Goal: Task Accomplishment & Management: Manage account settings

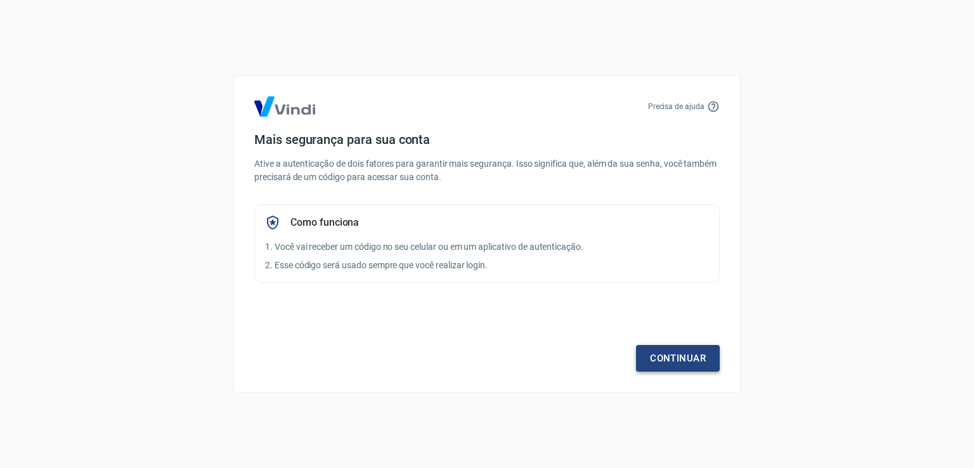
click at [689, 367] on link "Continuar" at bounding box center [678, 358] width 84 height 27
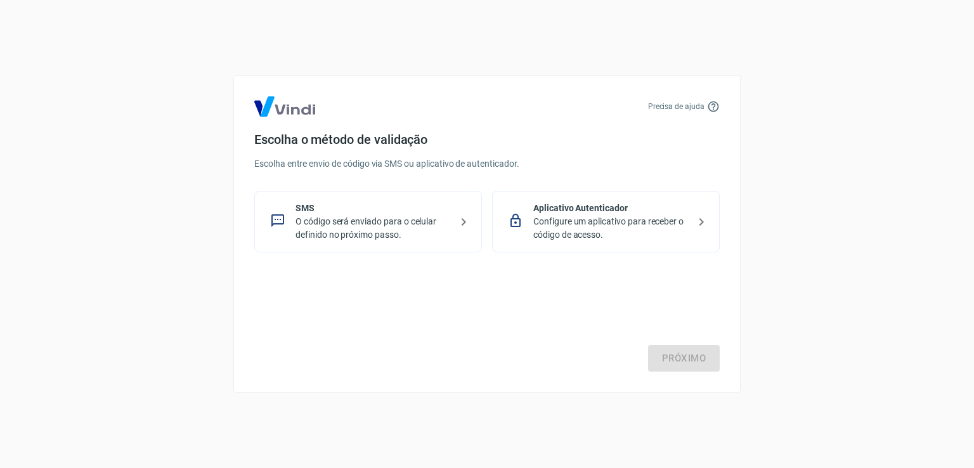
click at [624, 231] on p "Configure um aplicativo para receber o código de acesso." at bounding box center [610, 228] width 155 height 27
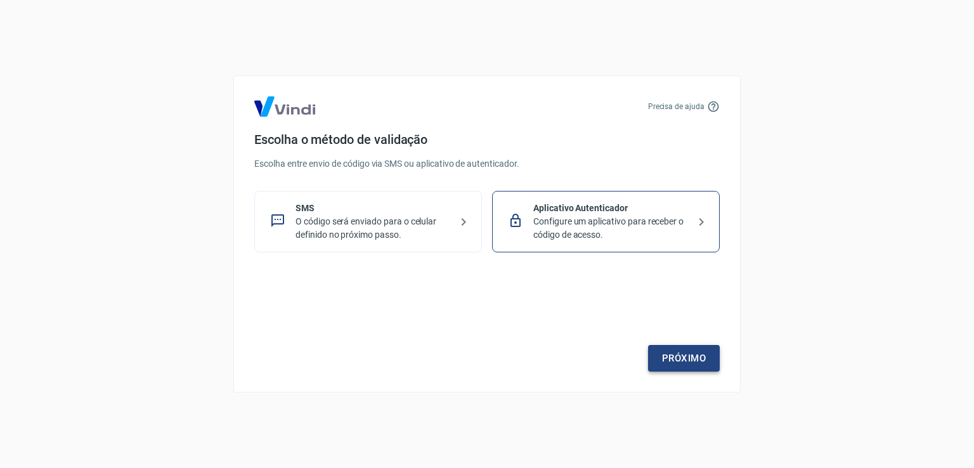
click at [678, 358] on link "Próximo" at bounding box center [684, 358] width 72 height 27
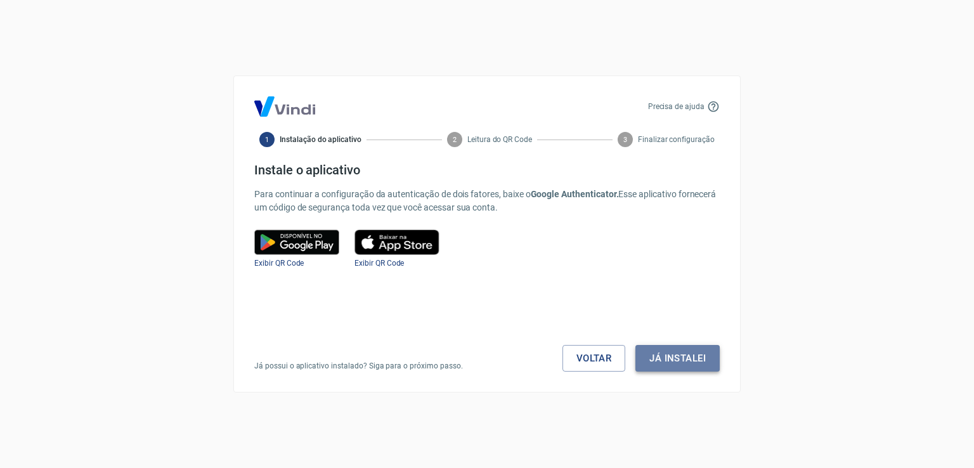
click at [664, 358] on button "Já instalei" at bounding box center [677, 358] width 84 height 27
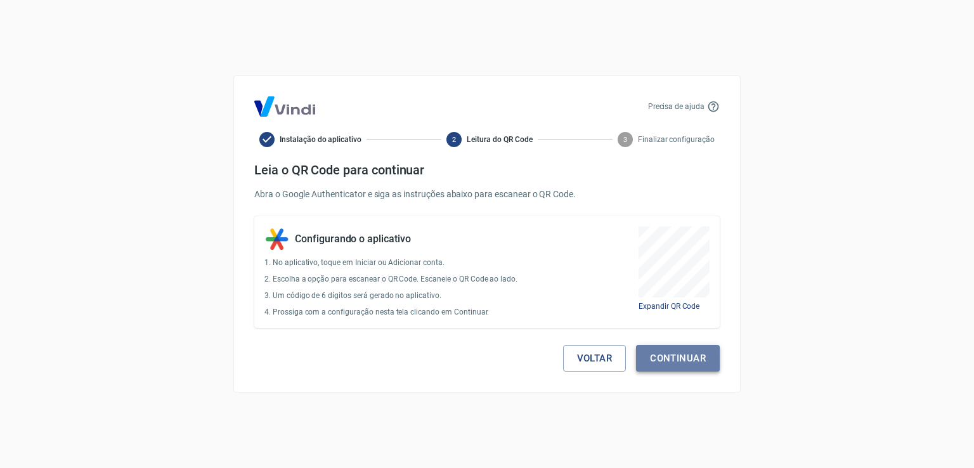
click at [671, 359] on button "Continuar" at bounding box center [678, 358] width 84 height 27
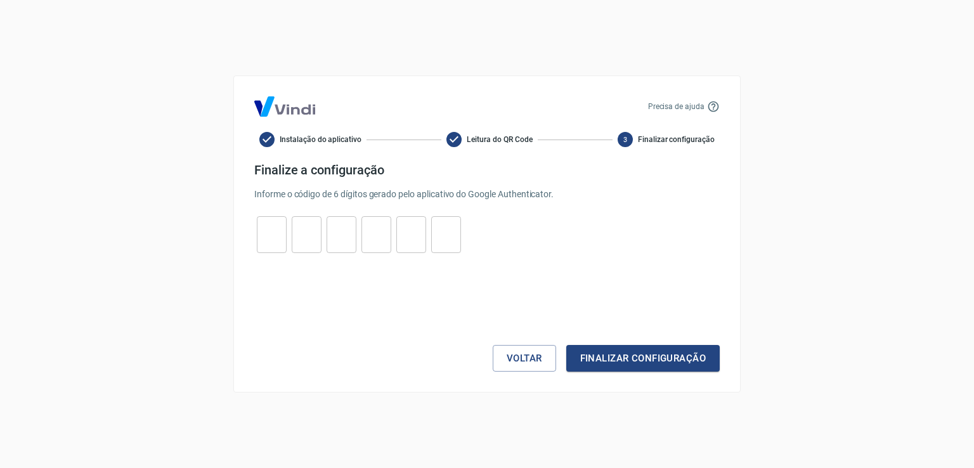
click at [268, 234] on input "tel" at bounding box center [272, 234] width 30 height 27
type input "1"
type input "4"
type input "2"
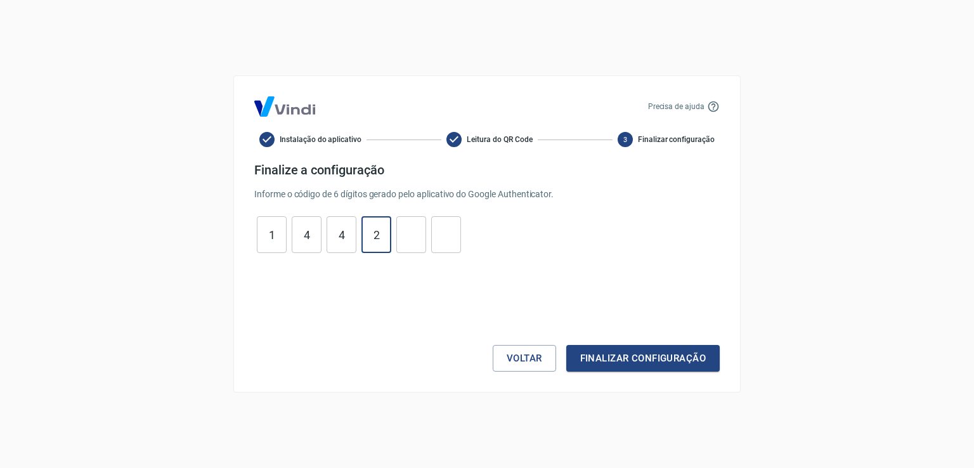
type input "5"
click at [604, 371] on button "Finalizar configuração" at bounding box center [642, 358] width 153 height 27
click at [271, 230] on input "1" at bounding box center [272, 234] width 30 height 27
type input "1"
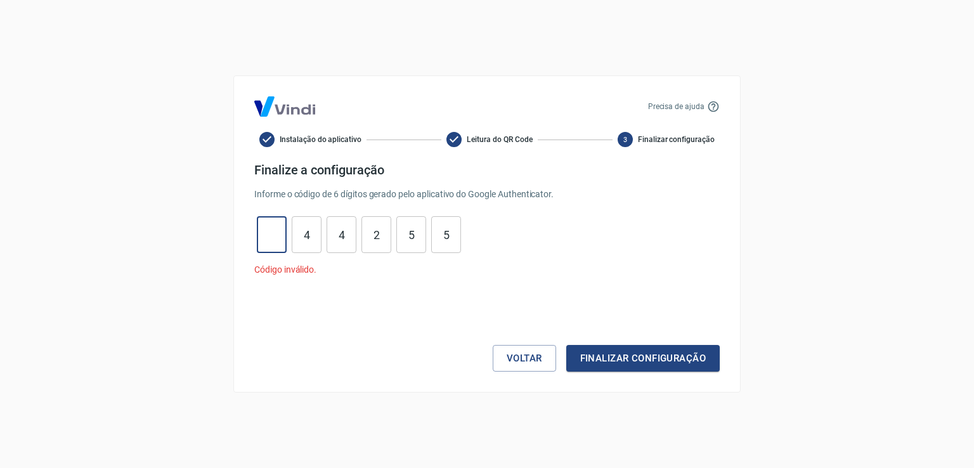
click at [454, 235] on input "5" at bounding box center [446, 234] width 30 height 27
type input "5"
type input "2"
type input "4"
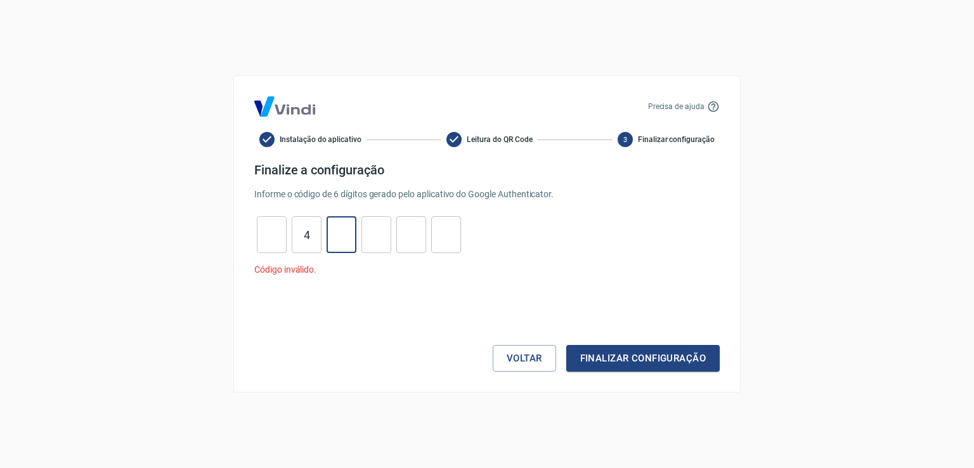
type input "4"
type input "5"
type input "2"
type input "3"
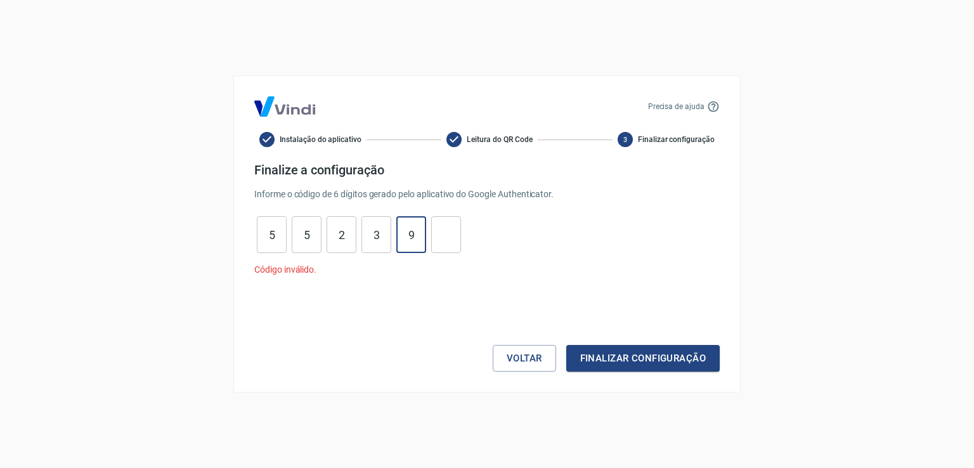
type input "9"
type input "2"
click at [592, 352] on button "Finalizar configuração" at bounding box center [642, 358] width 153 height 27
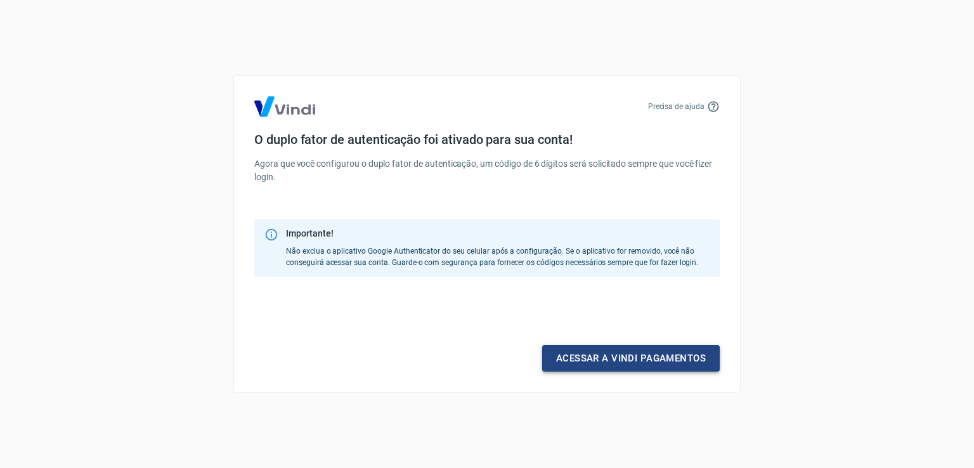
click at [586, 358] on link "Acessar a Vindi pagamentos" at bounding box center [631, 358] width 178 height 27
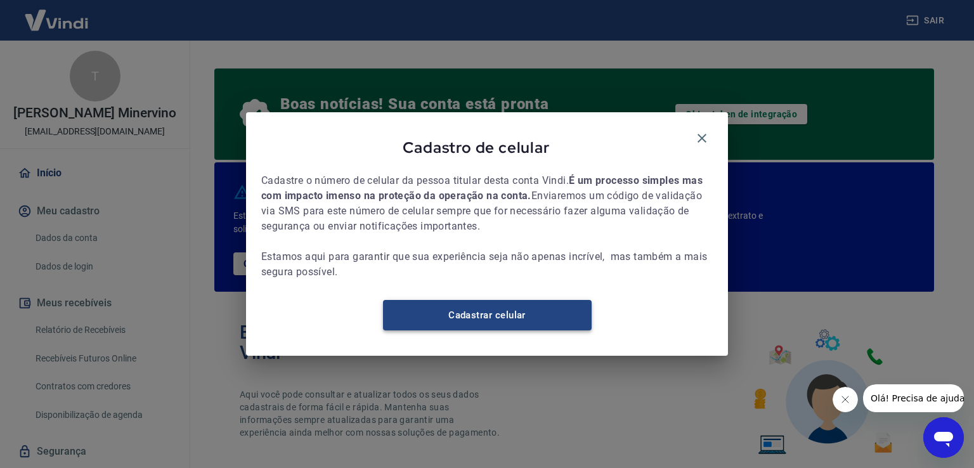
click at [474, 323] on link "Cadastrar celular" at bounding box center [487, 315] width 209 height 30
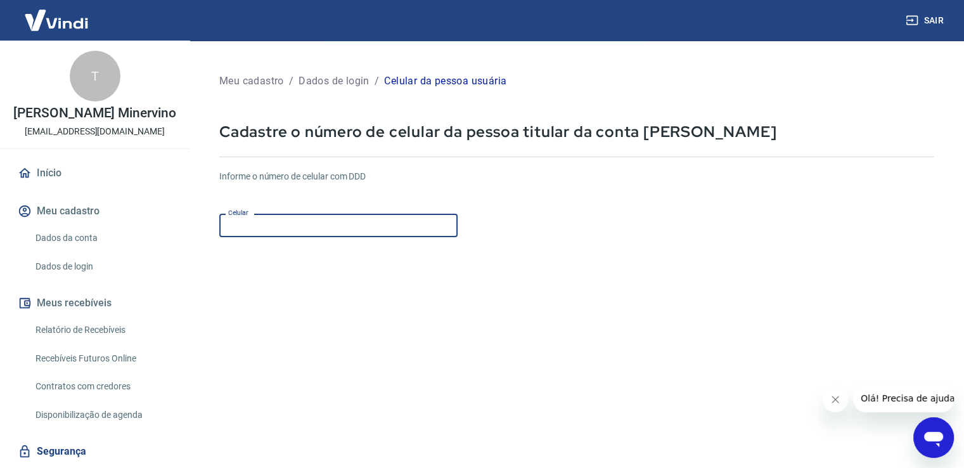
click at [273, 233] on input "Celular" at bounding box center [338, 225] width 238 height 23
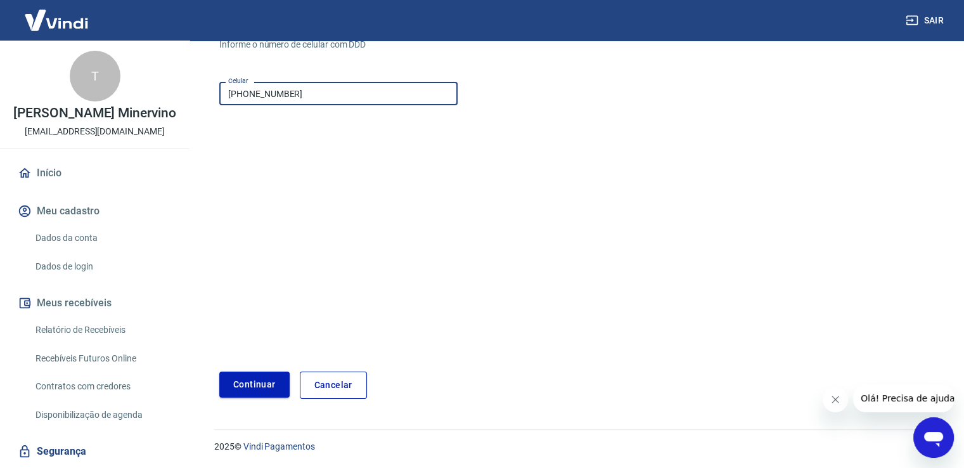
type input "[PHONE_NUMBER]"
click at [263, 394] on button "Continuar" at bounding box center [254, 385] width 70 height 26
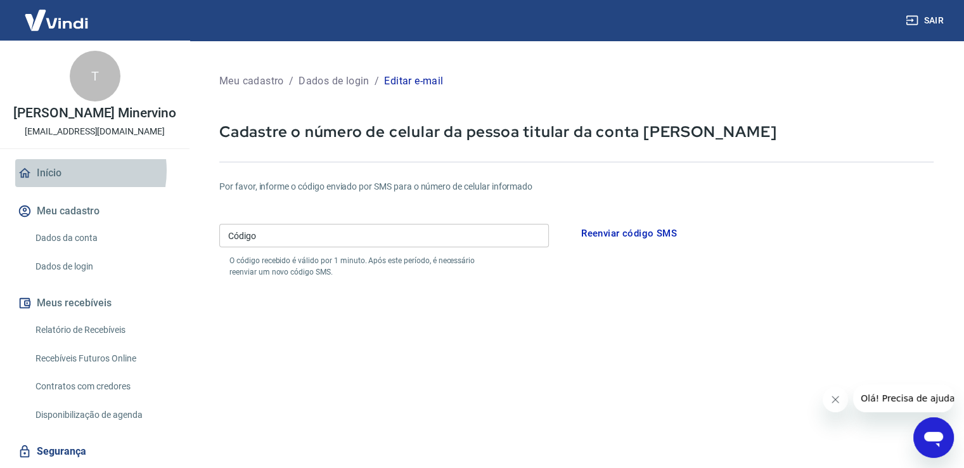
click at [65, 171] on link "Início" at bounding box center [94, 173] width 159 height 28
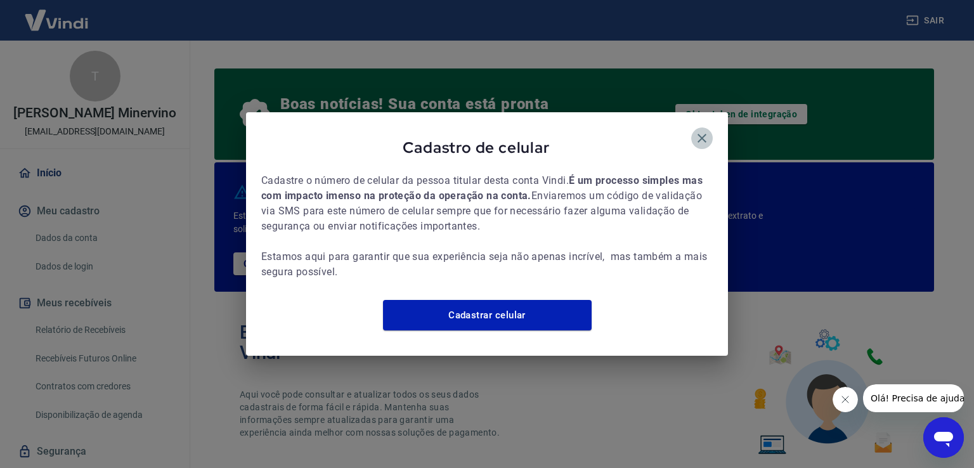
click at [699, 131] on icon "button" at bounding box center [701, 138] width 15 height 15
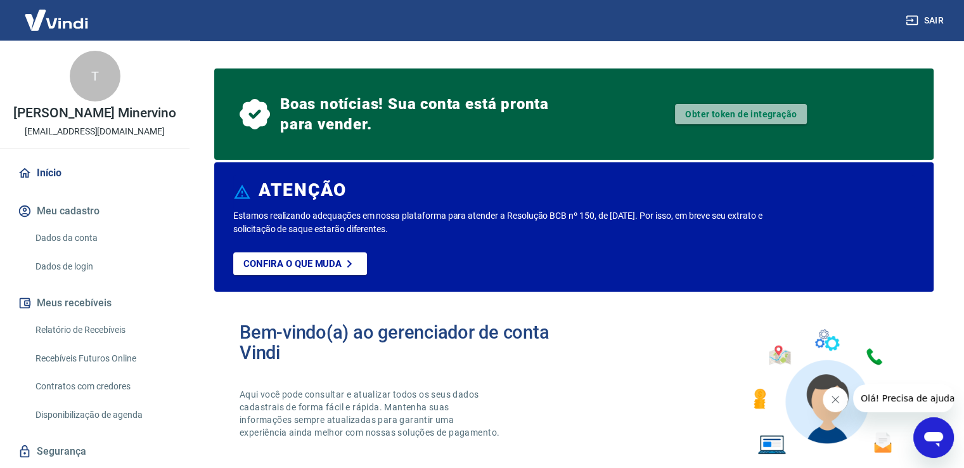
click at [723, 112] on link "Obter token de integração" at bounding box center [741, 114] width 132 height 20
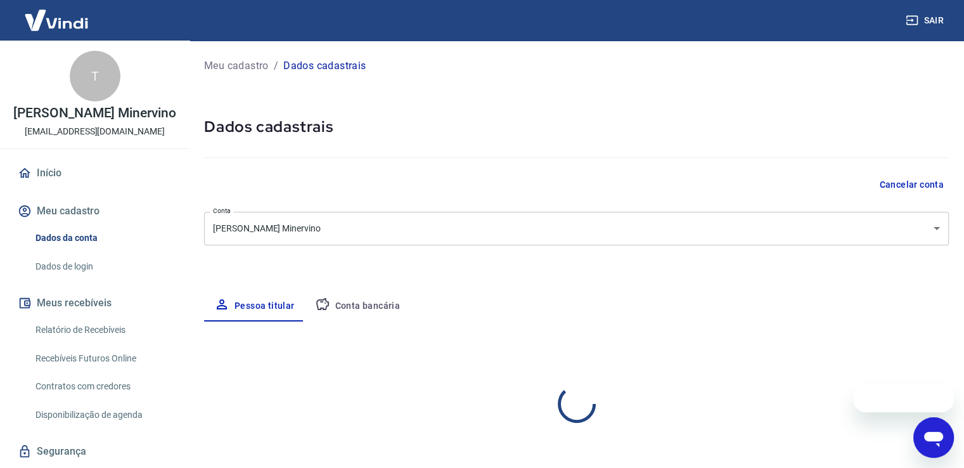
select select "SP"
select select "business"
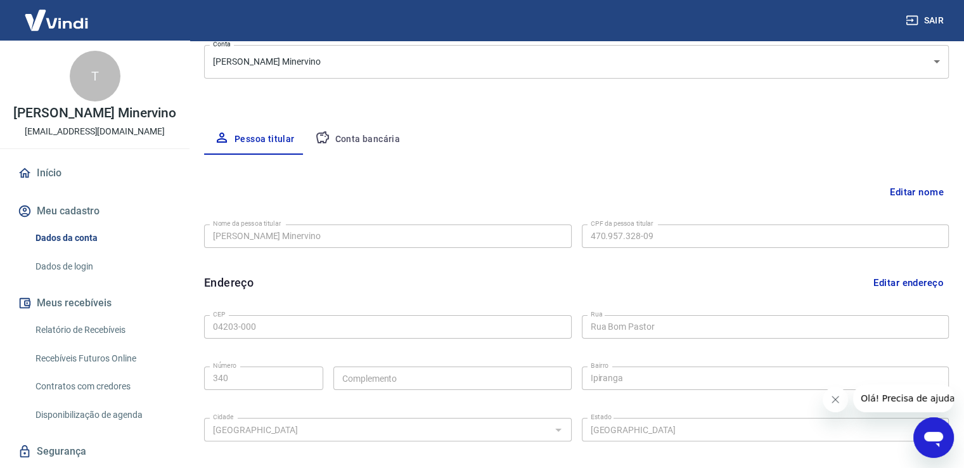
scroll to position [161, 0]
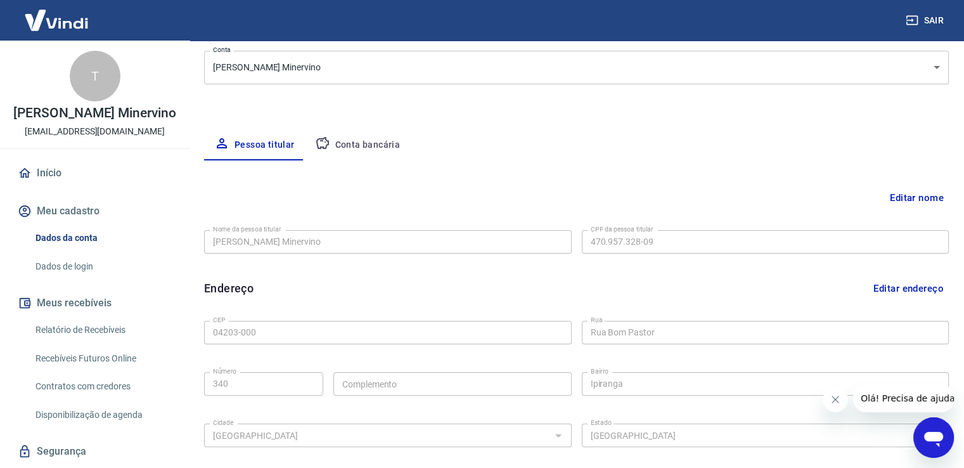
click at [352, 150] on button "Conta bancária" at bounding box center [358, 145] width 106 height 30
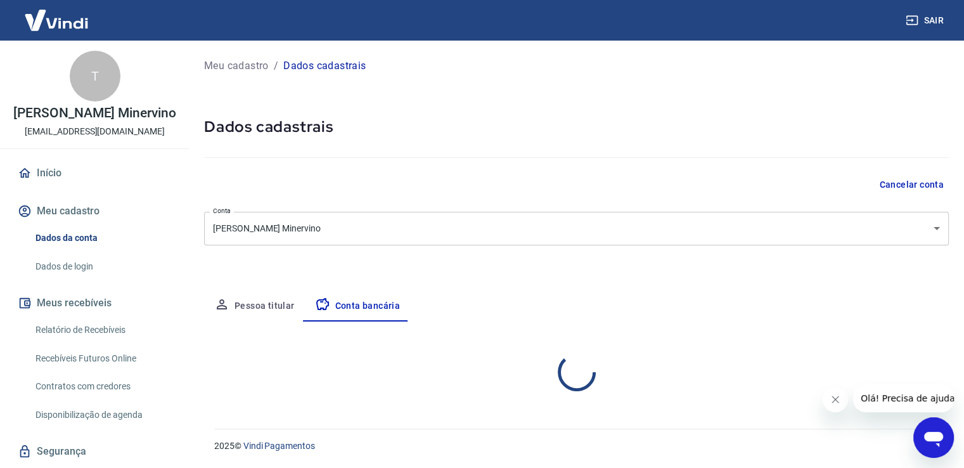
scroll to position [0, 0]
select select "1"
